Goal: Task Accomplishment & Management: Manage account settings

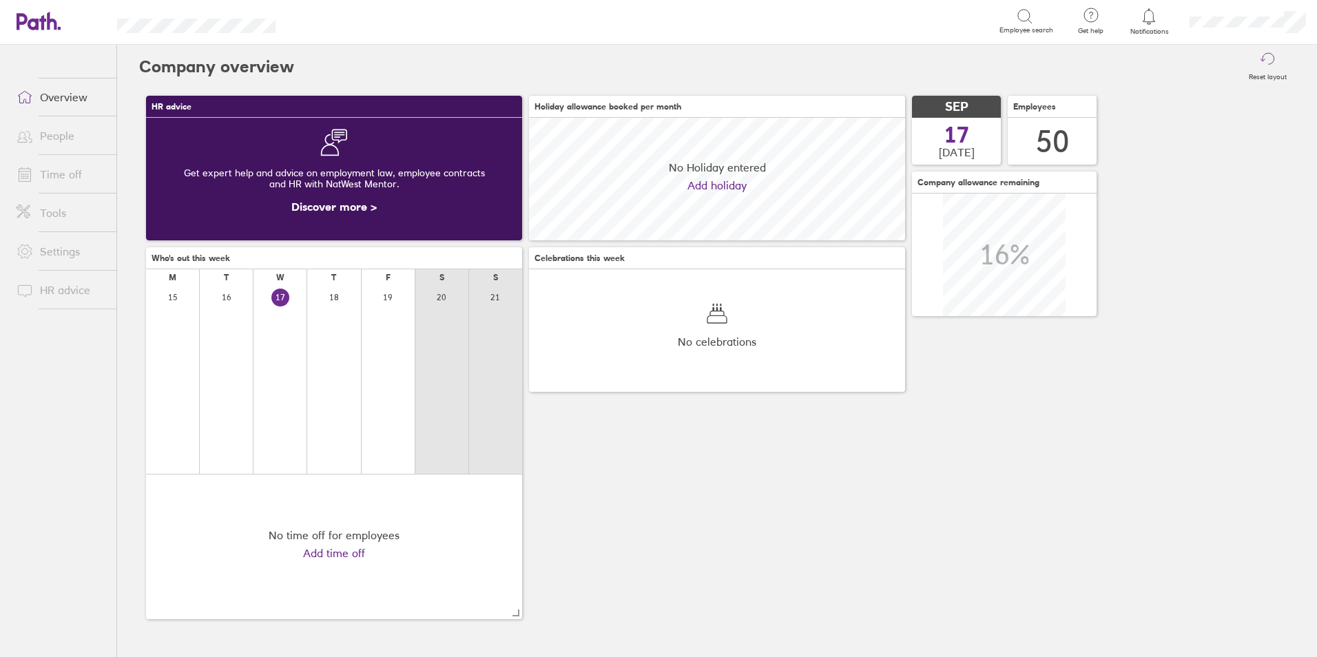
scroll to position [123, 376]
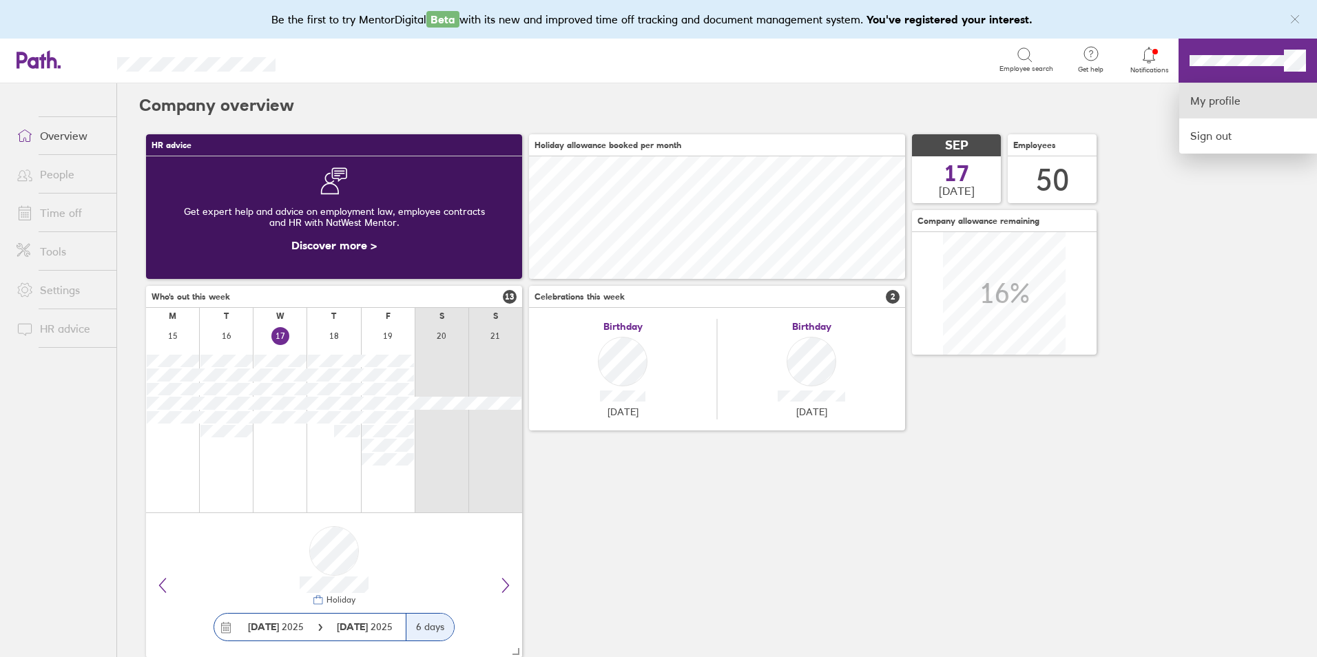
click at [1237, 96] on link "My profile" at bounding box center [1248, 100] width 138 height 35
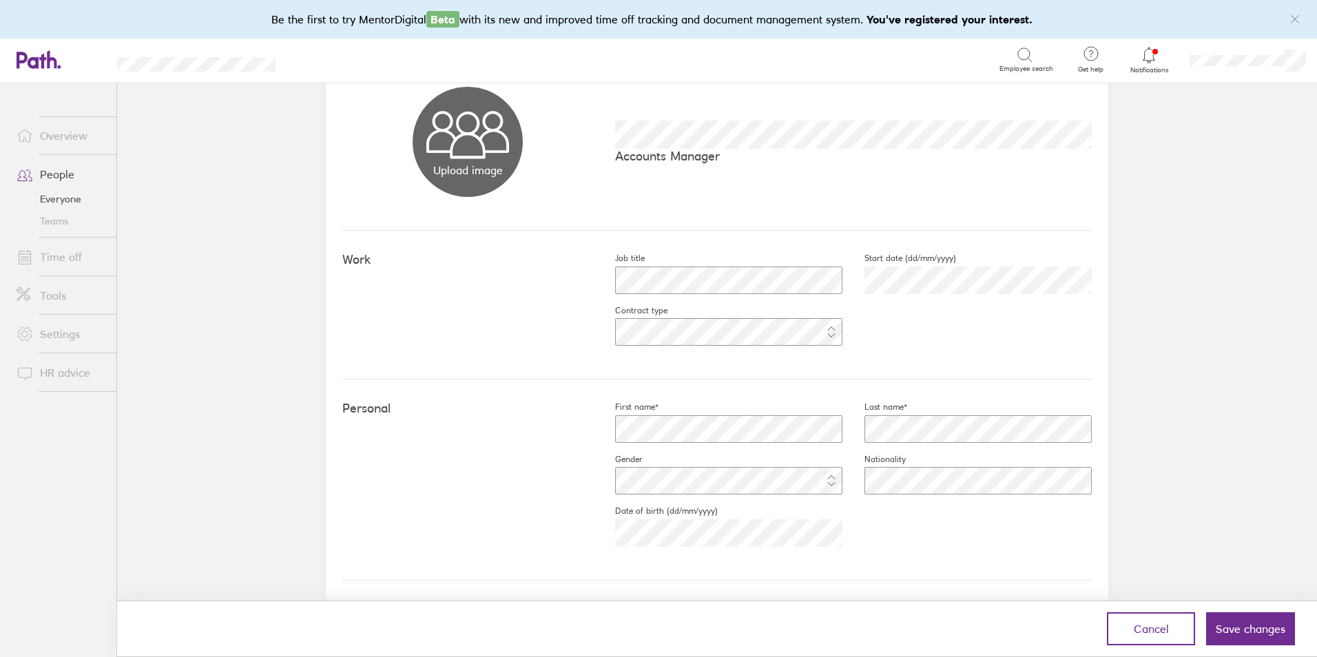
scroll to position [98, 0]
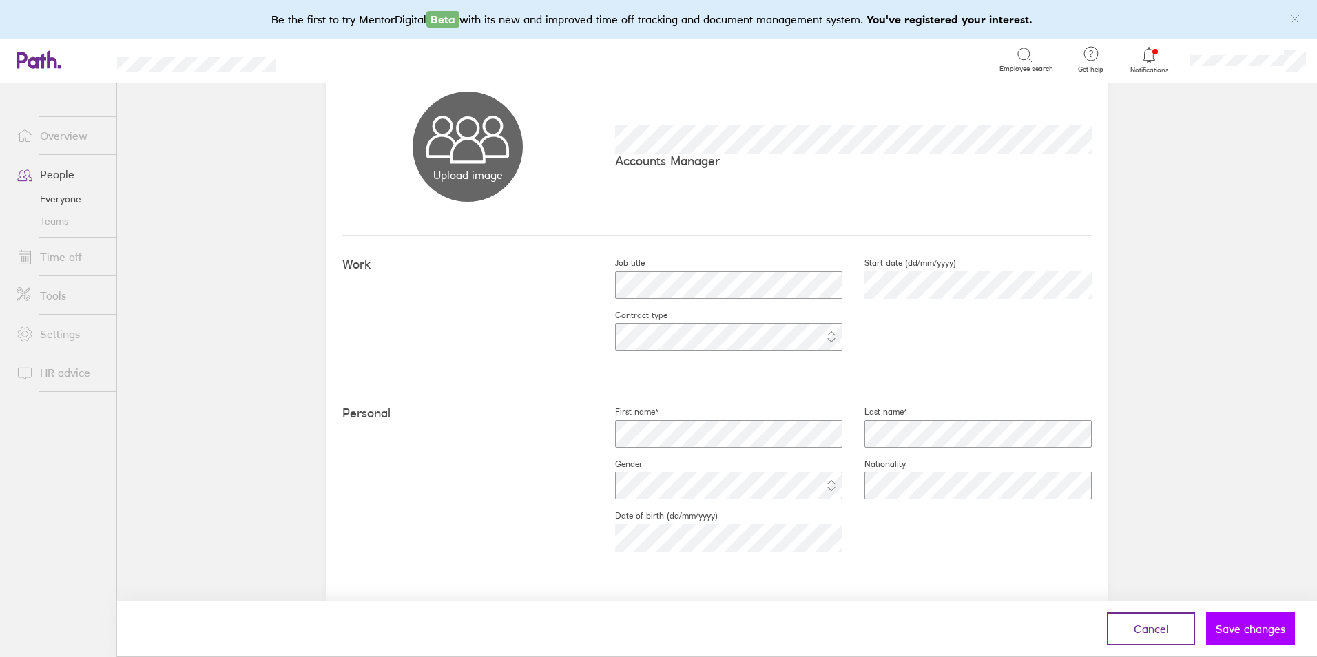
click at [1237, 625] on span "Save changes" at bounding box center [1251, 629] width 70 height 12
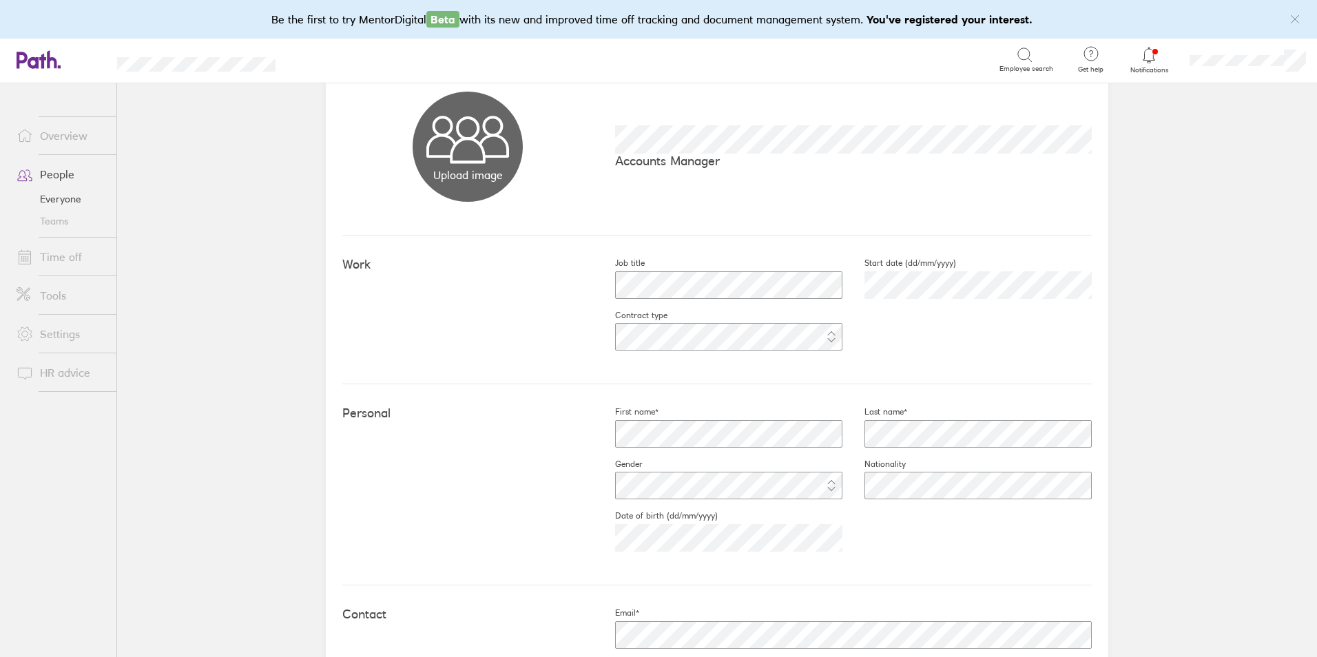
click at [75, 136] on link "Overview" at bounding box center [61, 136] width 111 height 28
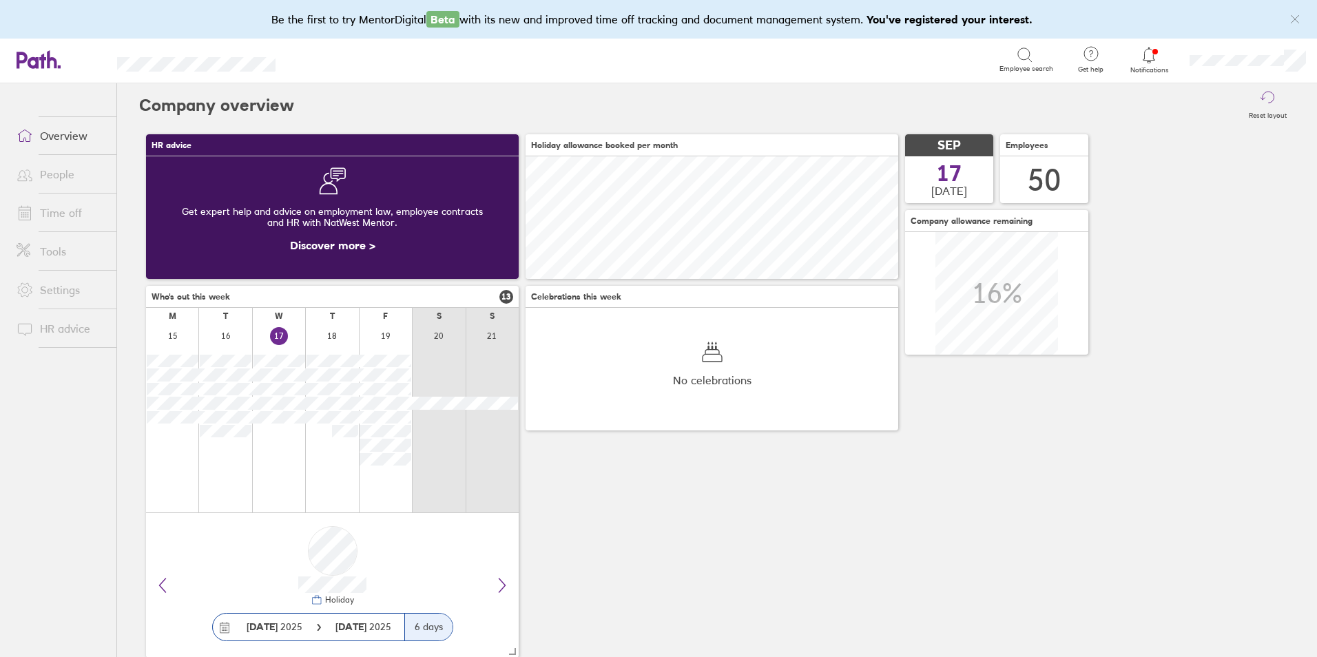
scroll to position [123, 373]
click at [54, 214] on link "Time off" at bounding box center [61, 213] width 111 height 28
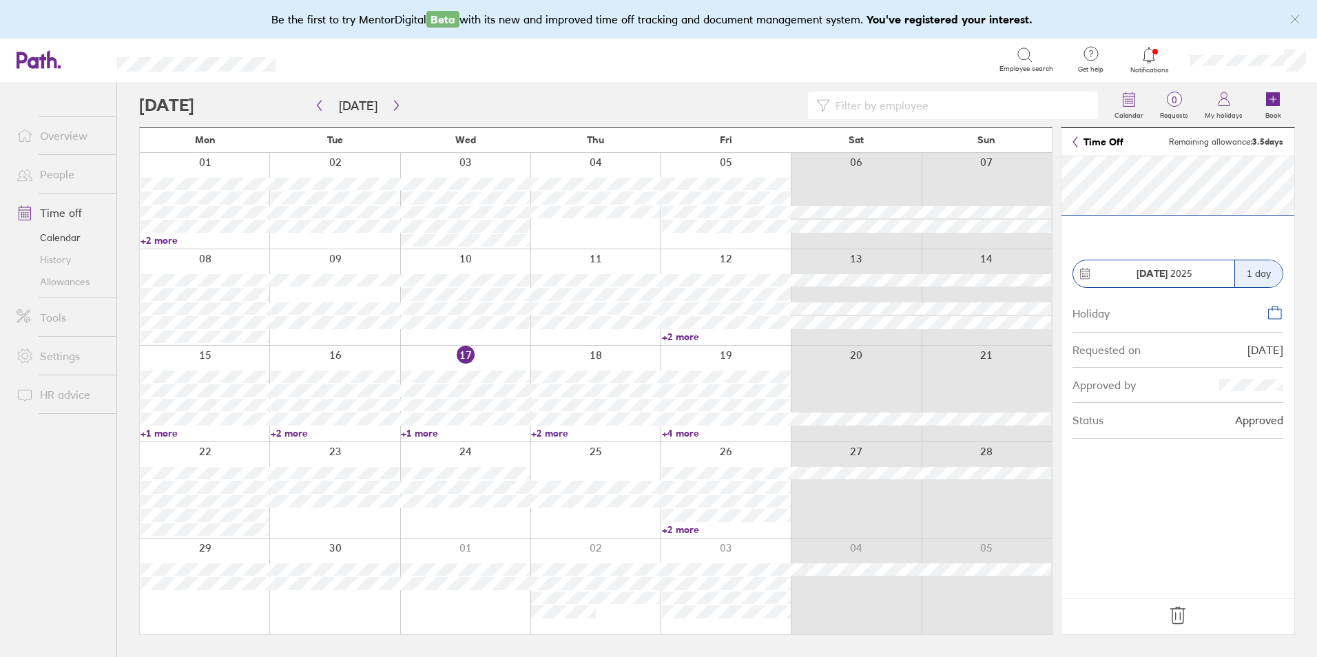
click at [562, 456] on div at bounding box center [595, 490] width 130 height 96
click at [74, 174] on link "People" at bounding box center [61, 174] width 111 height 28
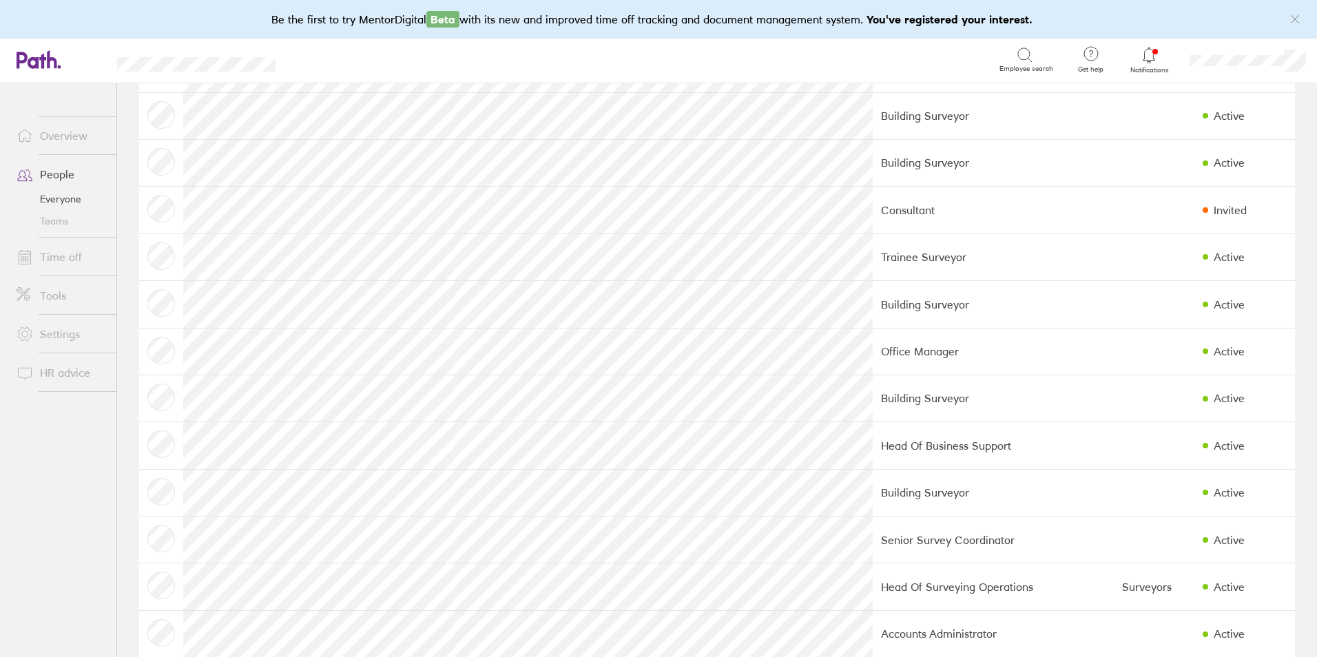
scroll to position [1309, 0]
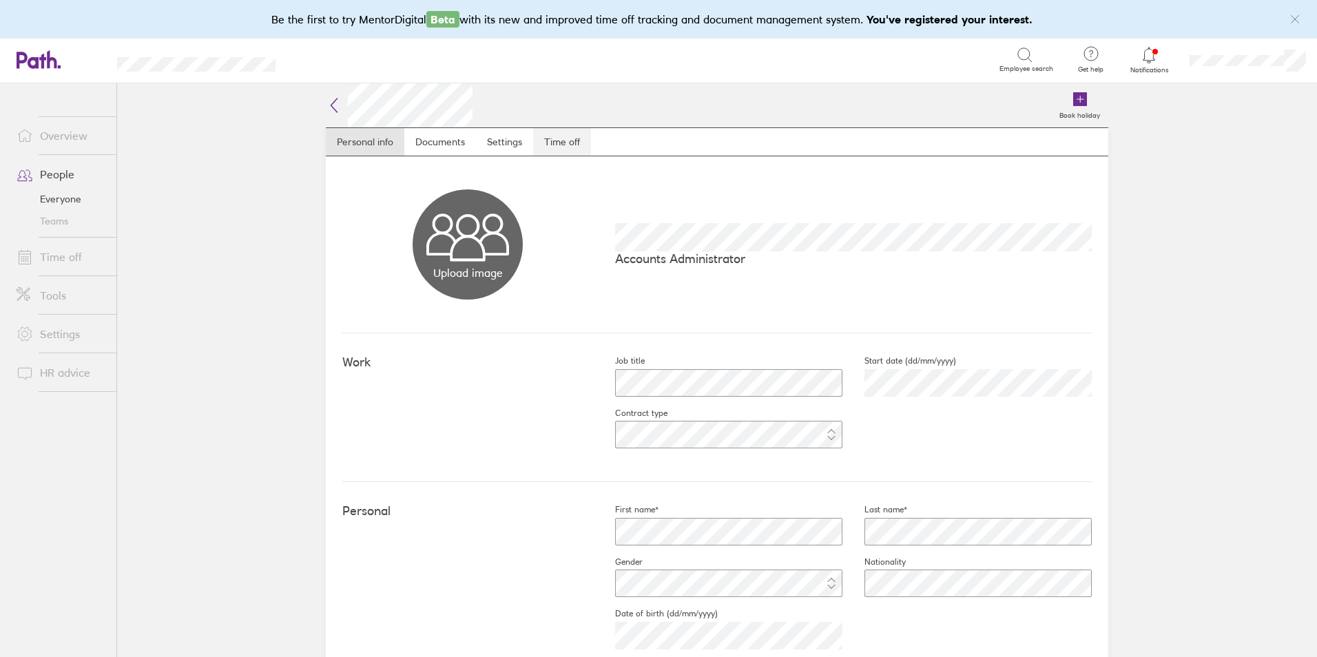
click at [563, 145] on link "Time off" at bounding box center [562, 142] width 58 height 28
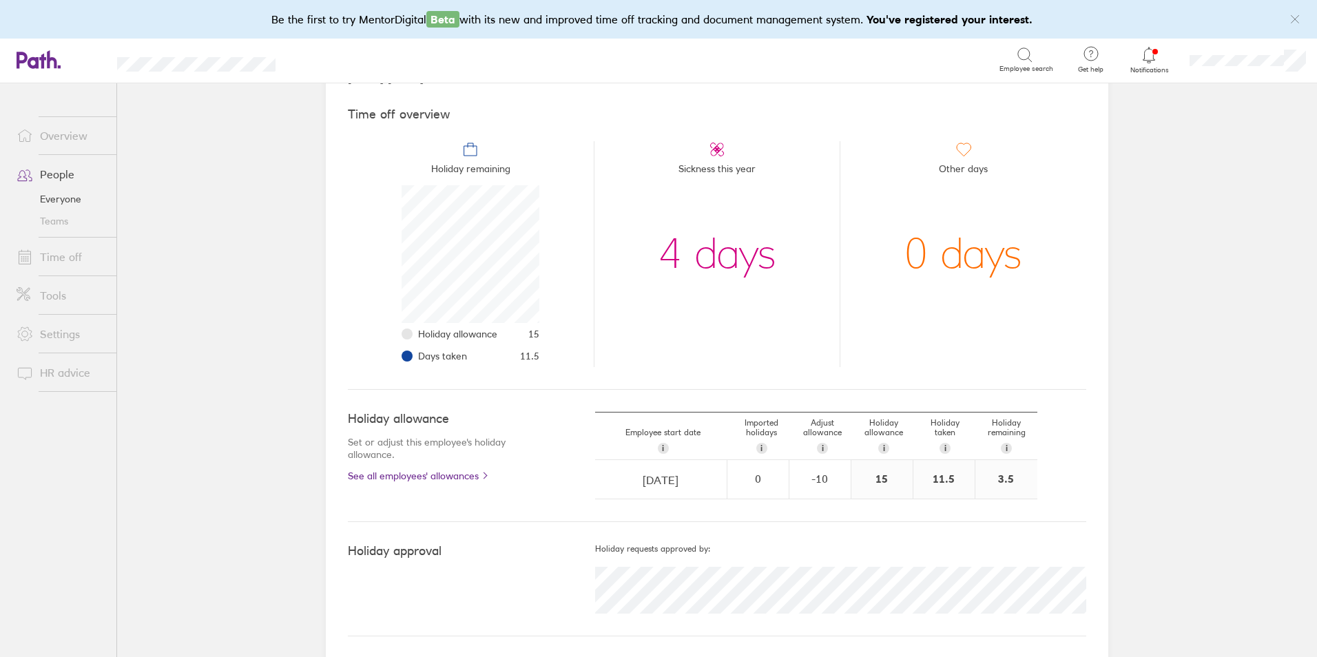
scroll to position [111, 0]
